Goal: Check status: Check status

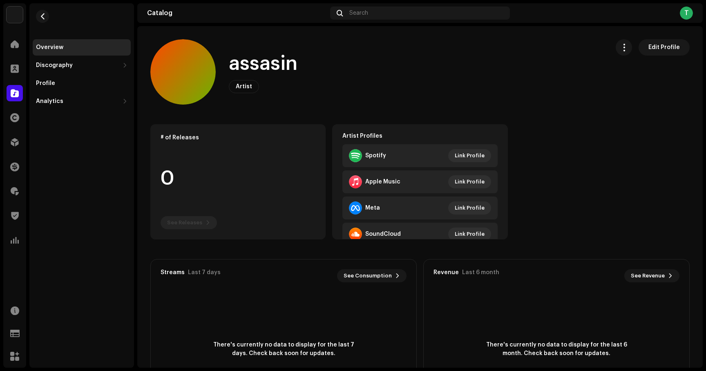
click at [249, 72] on h1 "assasin" at bounding box center [263, 64] width 69 height 26
click at [249, 71] on h1 "assasin" at bounding box center [263, 64] width 69 height 26
copy h1 "assasin"
click at [15, 168] on span at bounding box center [14, 166] width 9 height 7
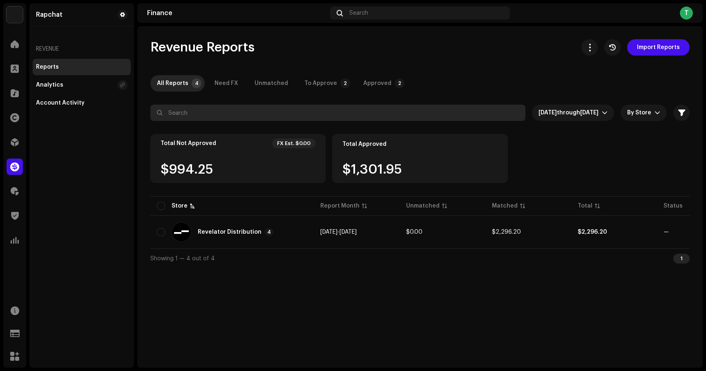
click at [248, 111] on input "text" at bounding box center [337, 113] width 375 height 16
paste input "647754"
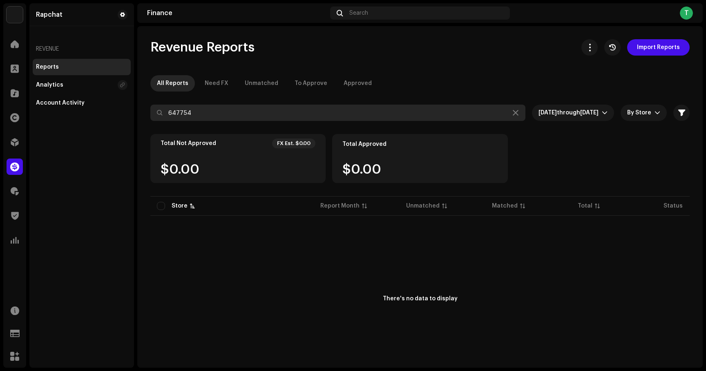
type input "647754"
click at [243, 115] on input "647754" at bounding box center [337, 113] width 375 height 16
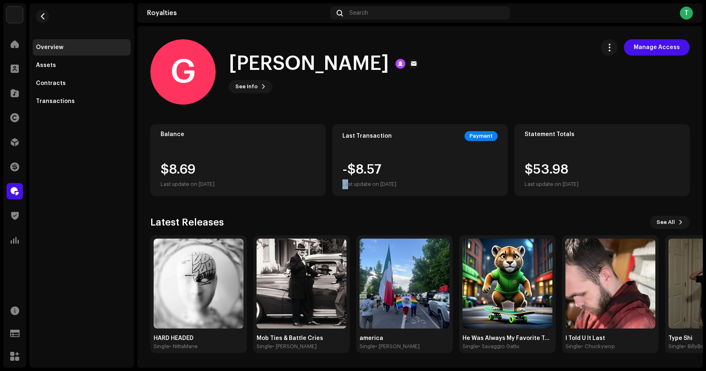
drag, startPoint x: 348, startPoint y: 183, endPoint x: 434, endPoint y: 176, distance: 86.4
click at [434, 176] on div "-$8.57 Last update on [DATE]" at bounding box center [419, 176] width 155 height 26
